Goal: Task Accomplishment & Management: Manage account settings

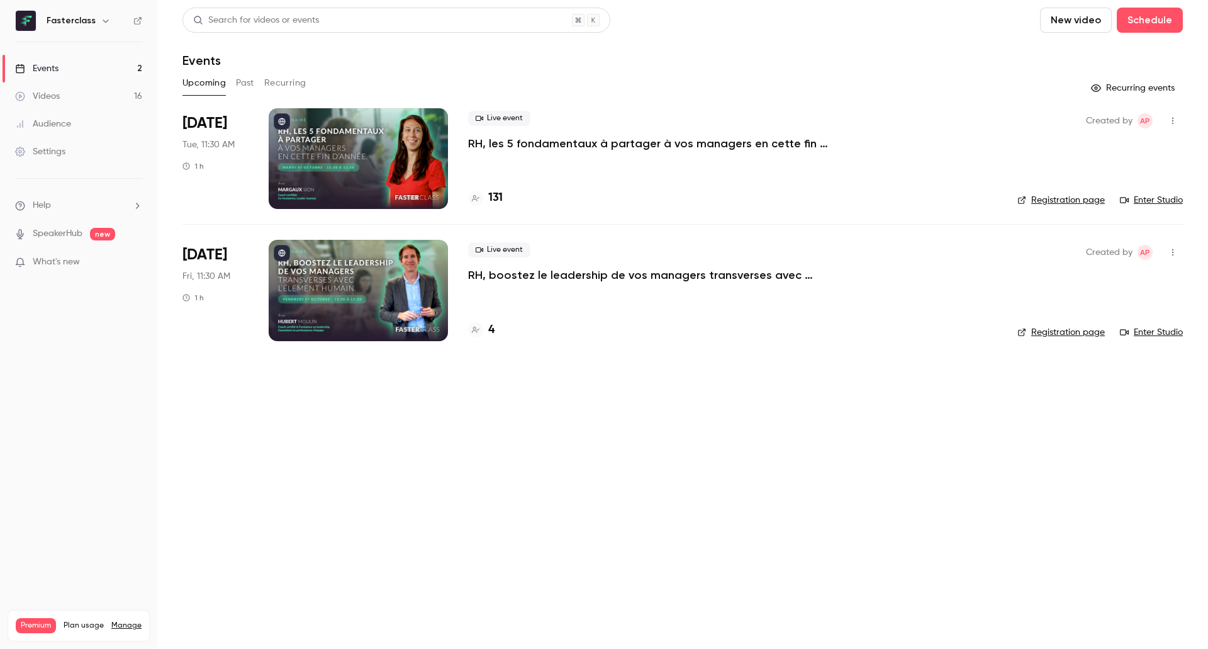
click at [590, 279] on p "RH, boostez le leadership de vos managers transverses avec l’Élement Humain." at bounding box center [657, 274] width 378 height 15
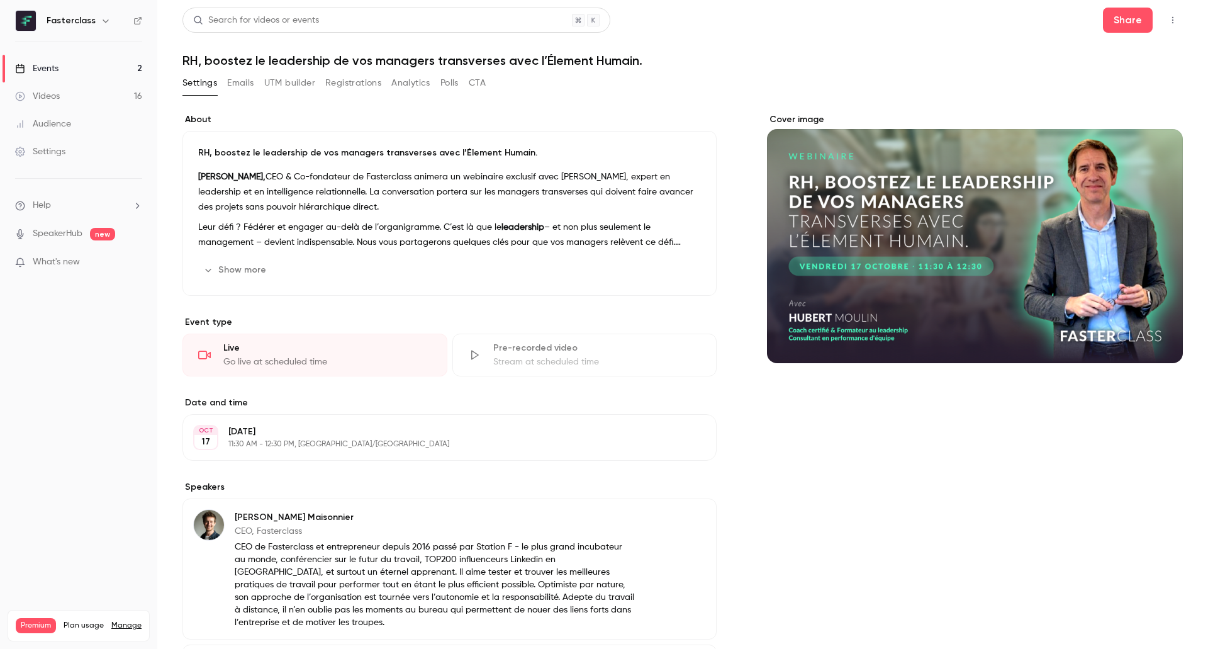
click at [301, 77] on button "UTM builder" at bounding box center [289, 83] width 51 height 20
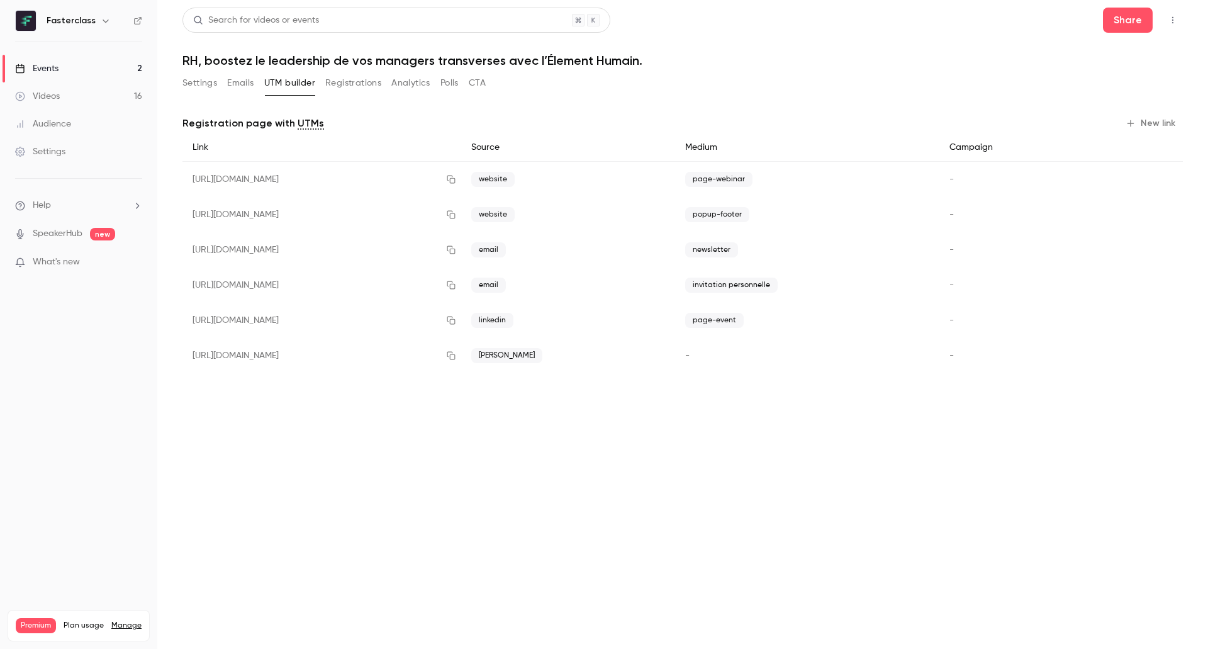
click at [354, 81] on button "Registrations" at bounding box center [353, 83] width 56 height 20
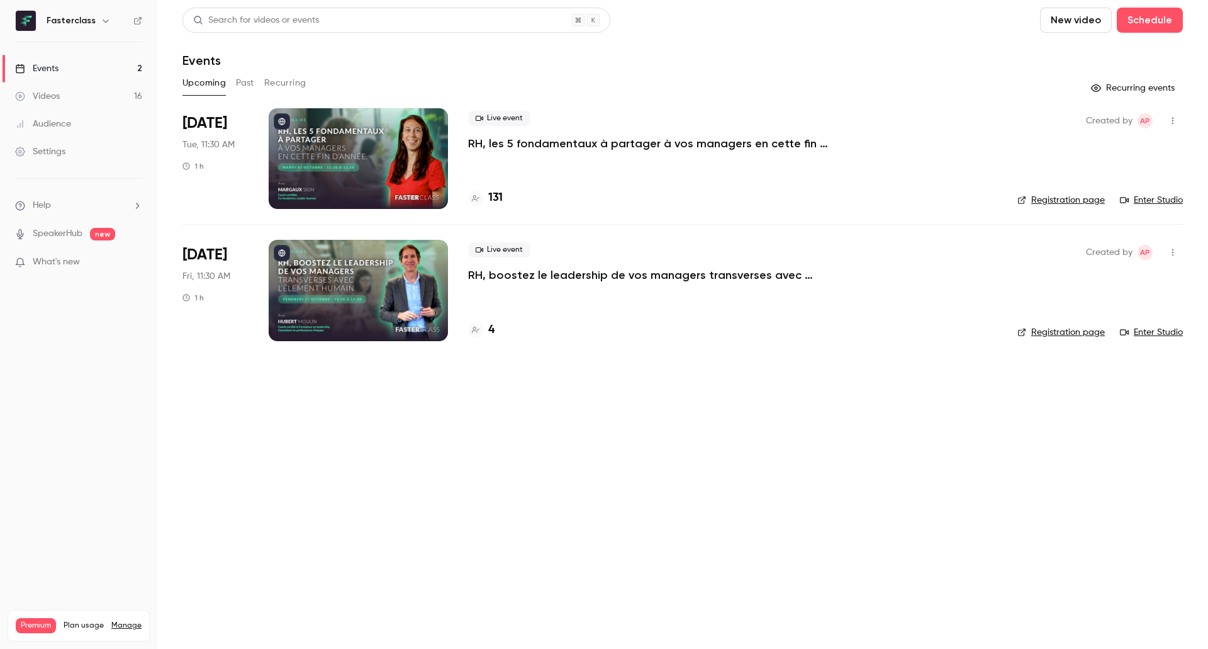
click at [542, 141] on p "RH, les 5 fondamentaux à partager à vos managers en cette fin d’année." at bounding box center [657, 143] width 378 height 15
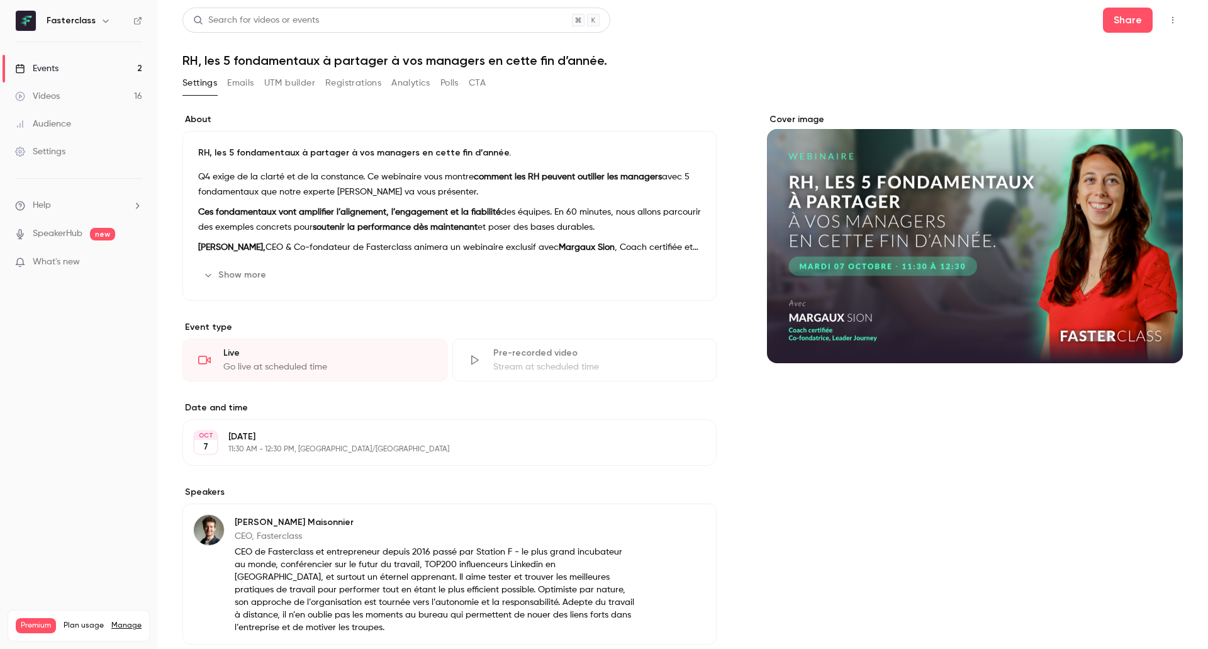
click at [346, 75] on button "Registrations" at bounding box center [353, 83] width 56 height 20
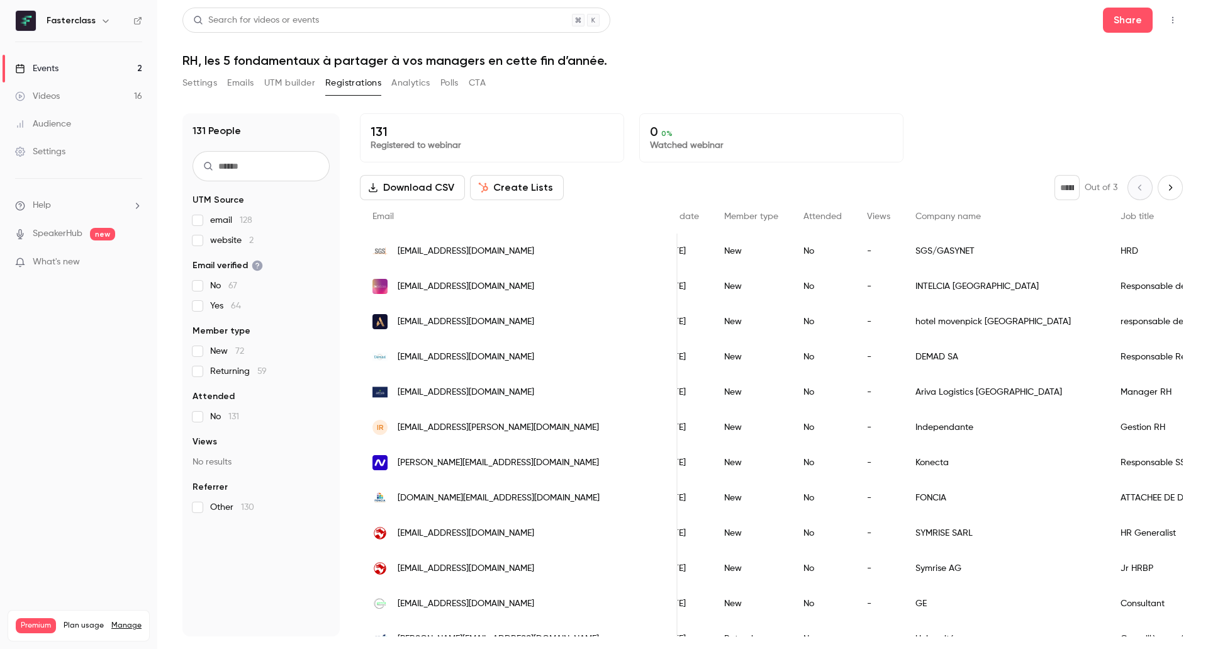
scroll to position [0, 279]
